Goal: Navigation & Orientation: Find specific page/section

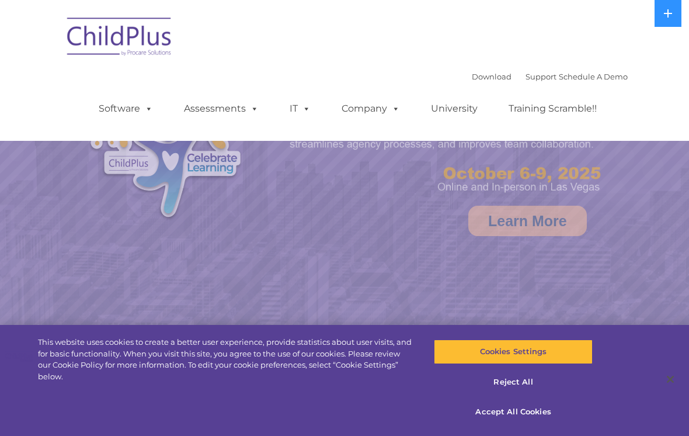
select select "MEDIUM"
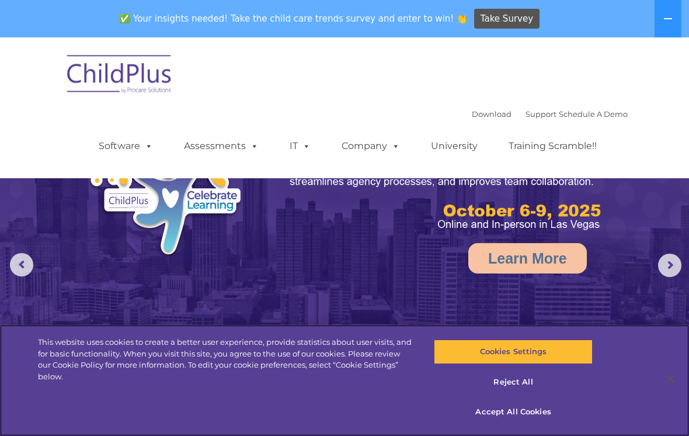
click at [563, 352] on button "Cookies Settings" at bounding box center [513, 351] width 158 height 25
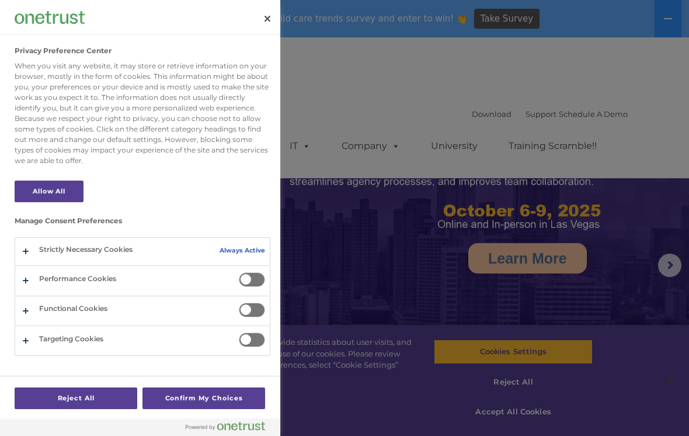
click at [602, 270] on div at bounding box center [344, 218] width 689 height 436
click at [537, 392] on div at bounding box center [344, 218] width 689 height 436
click at [270, 16] on button "Close" at bounding box center [268, 19] width 26 height 26
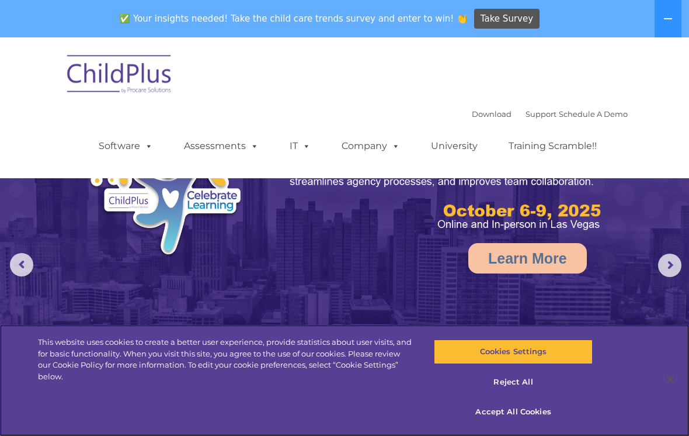
click at [537, 411] on button "Accept All Cookies" at bounding box center [513, 411] width 158 height 25
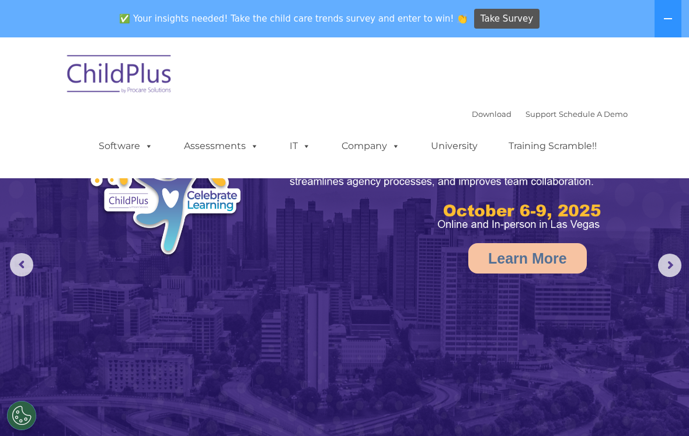
click at [667, 15] on icon at bounding box center [667, 18] width 9 height 9
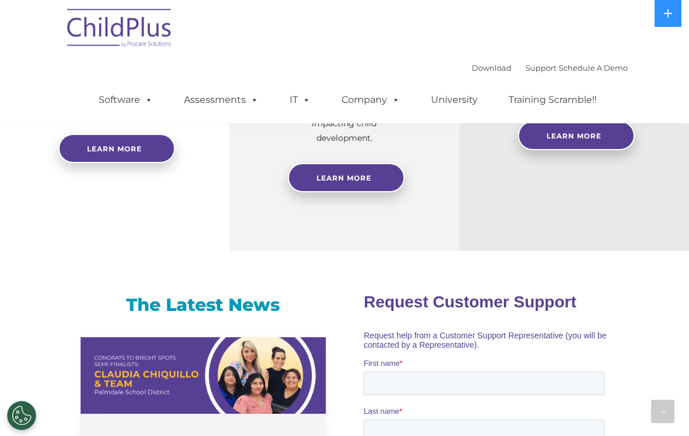
scroll to position [583, 0]
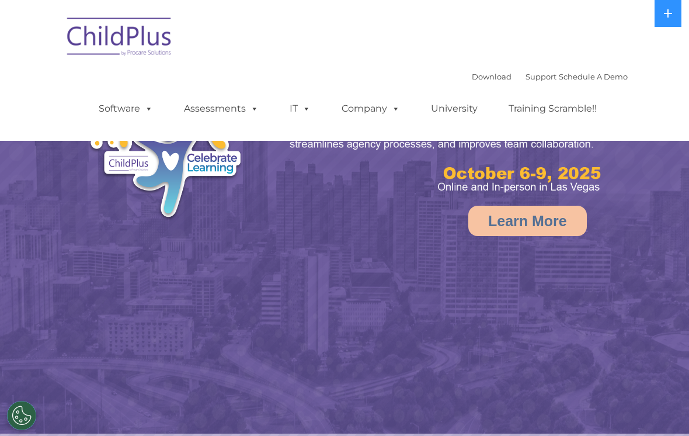
select select "MEDIUM"
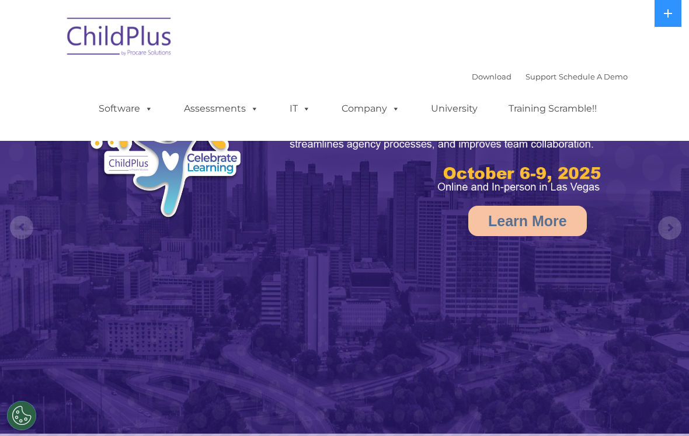
click at [141, 114] on span at bounding box center [146, 108] width 13 height 11
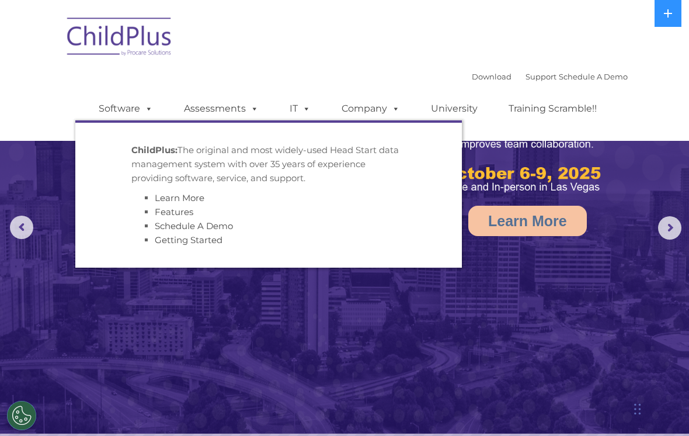
click at [649, 120] on nav "Download Support | Schedule A Demo  MENU MENU Software ChildPlus: The original…" at bounding box center [344, 70] width 689 height 141
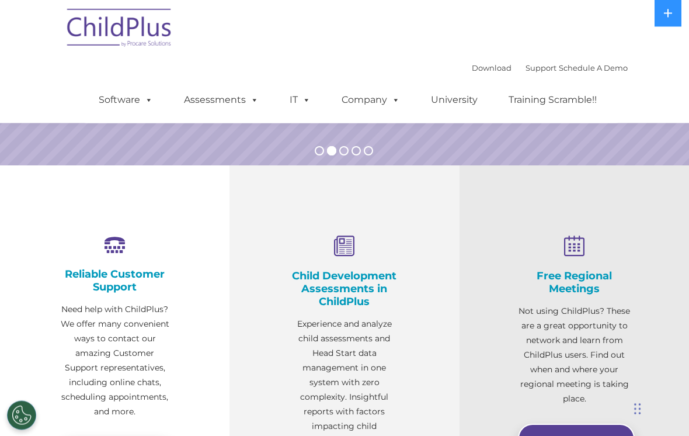
scroll to position [273, 0]
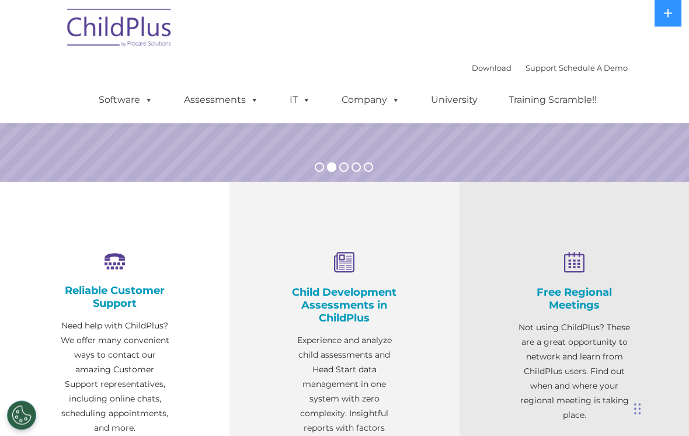
click at [472, 72] on link "Download" at bounding box center [492, 67] width 40 height 9
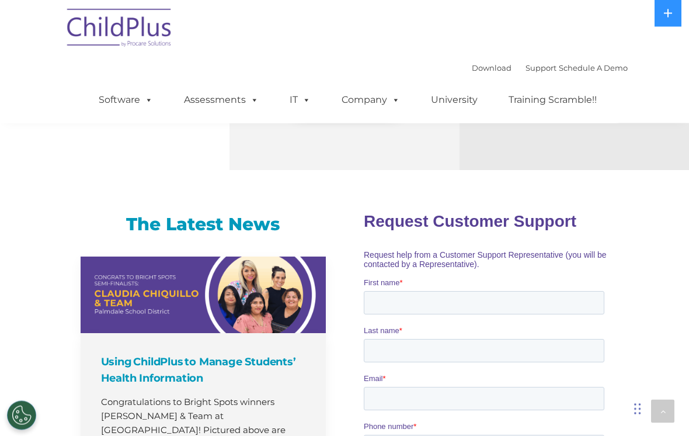
scroll to position [673, 0]
click at [144, 105] on span at bounding box center [146, 99] width 13 height 11
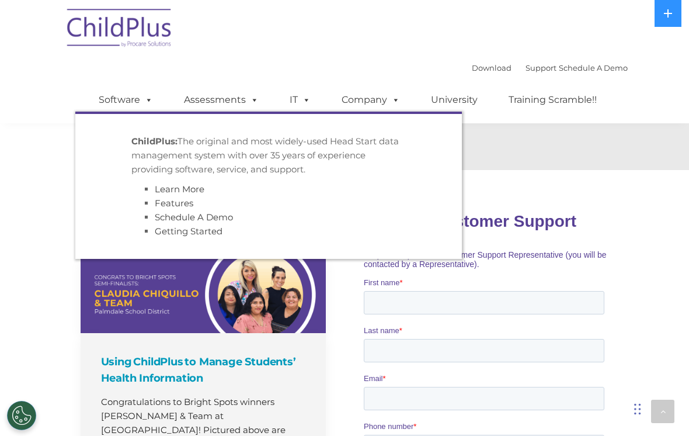
click at [134, 105] on link "Software" at bounding box center [126, 99] width 78 height 23
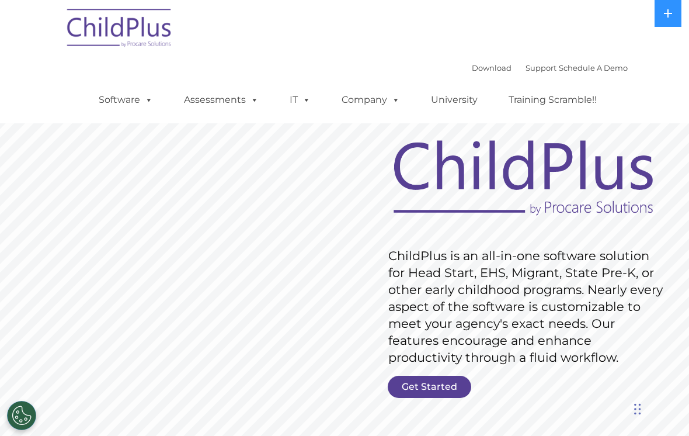
click at [461, 10] on div "Download Support | Schedule A Demo  MENU MENU Software ChildPlus: The original…" at bounding box center [344, 61] width 566 height 123
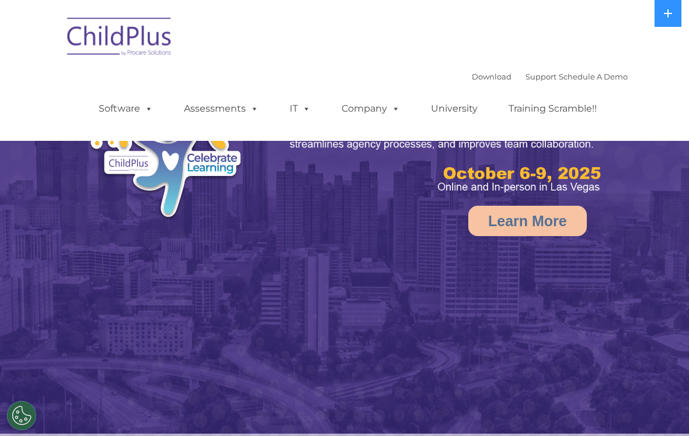
select select "MEDIUM"
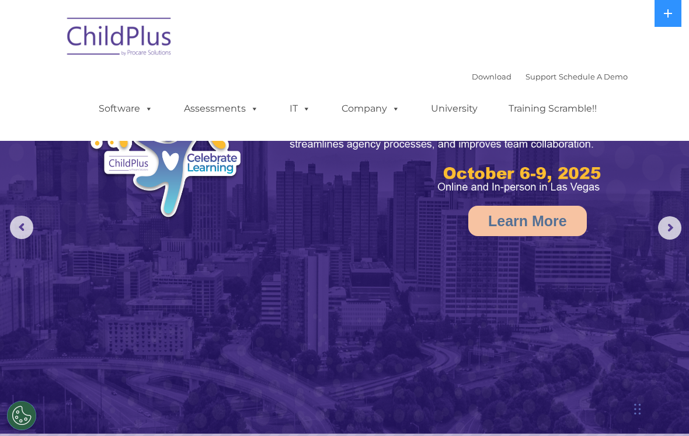
click at [472, 76] on link "Download" at bounding box center [492, 76] width 40 height 9
